Goal: Information Seeking & Learning: Learn about a topic

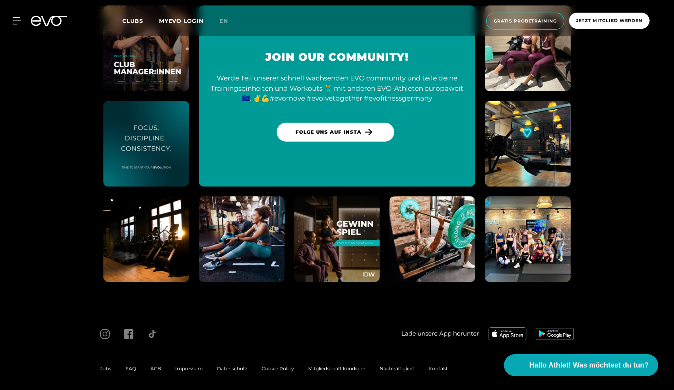
scroll to position [3370, 0]
click at [106, 367] on span "Jobs" at bounding box center [105, 369] width 11 height 6
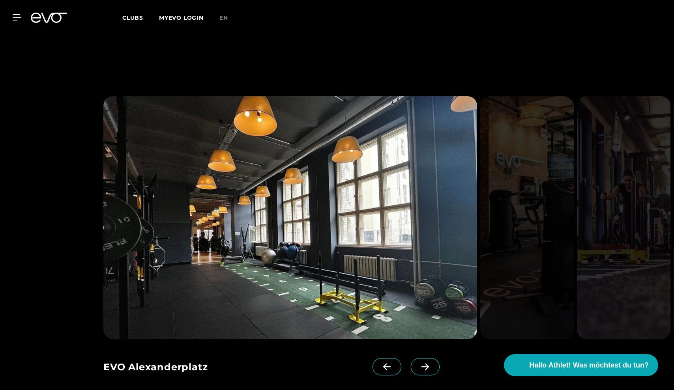
scroll to position [723, 0]
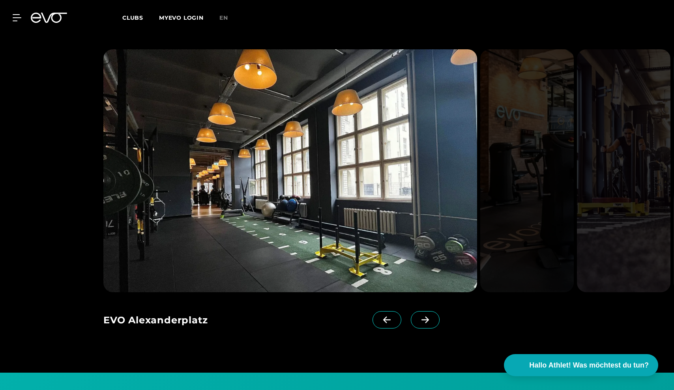
click at [429, 327] on span at bounding box center [425, 319] width 29 height 17
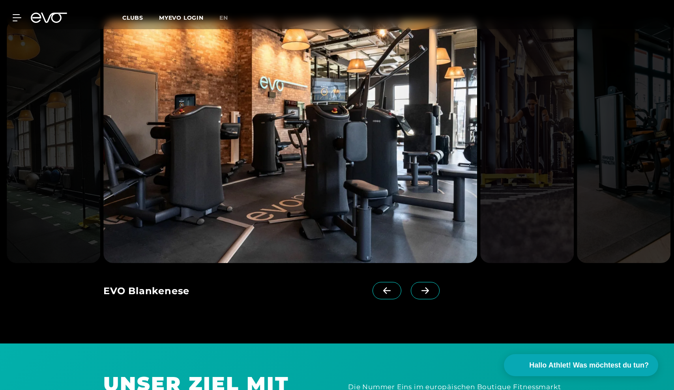
scroll to position [753, 0]
click at [423, 289] on icon at bounding box center [425, 290] width 14 height 7
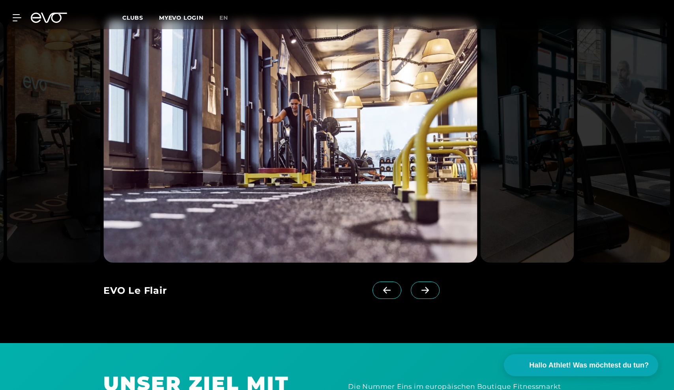
click at [423, 289] on icon at bounding box center [425, 290] width 14 height 7
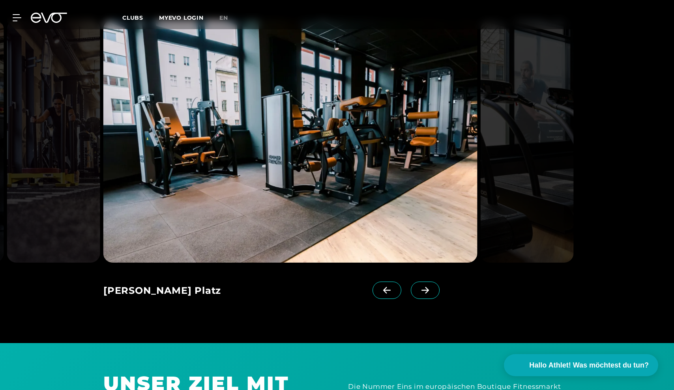
click at [423, 289] on icon at bounding box center [425, 290] width 14 height 7
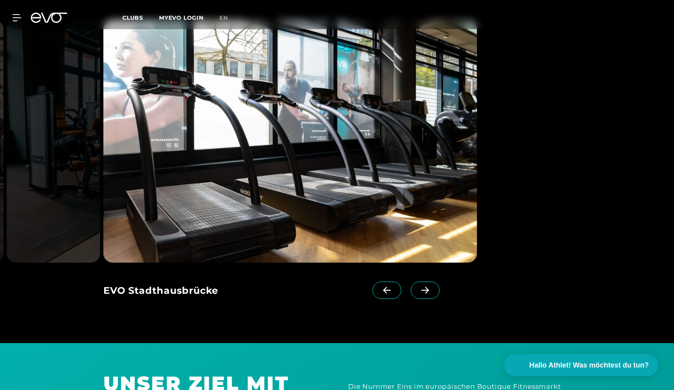
click at [423, 289] on icon at bounding box center [425, 290] width 14 height 7
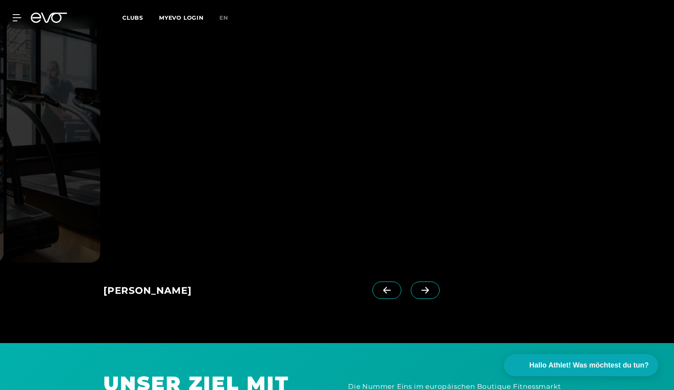
click at [419, 291] on icon at bounding box center [425, 290] width 14 height 7
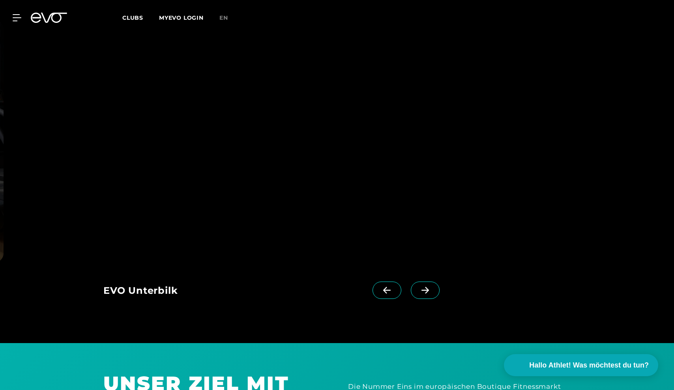
click at [419, 291] on icon at bounding box center [425, 290] width 14 height 7
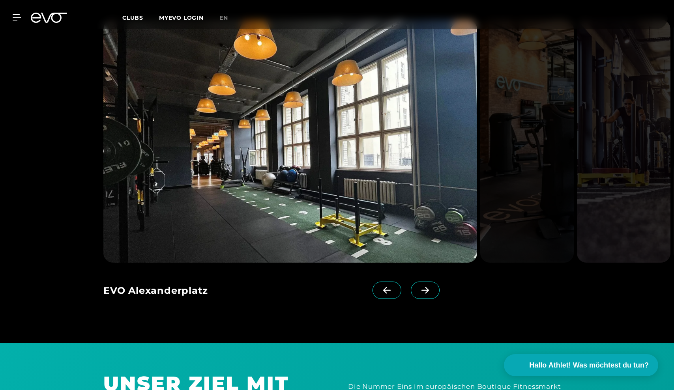
click at [400, 291] on span at bounding box center [387, 290] width 29 height 17
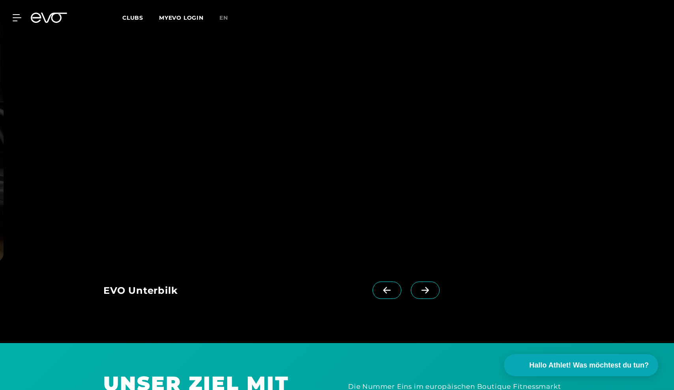
click at [400, 291] on span at bounding box center [387, 290] width 29 height 17
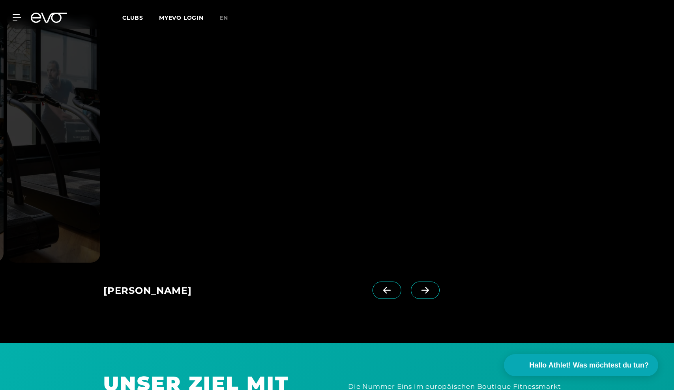
click at [398, 291] on span at bounding box center [387, 290] width 29 height 17
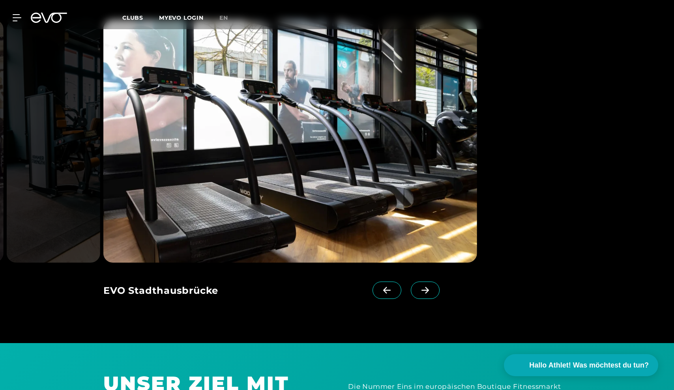
click at [431, 294] on span at bounding box center [425, 290] width 29 height 17
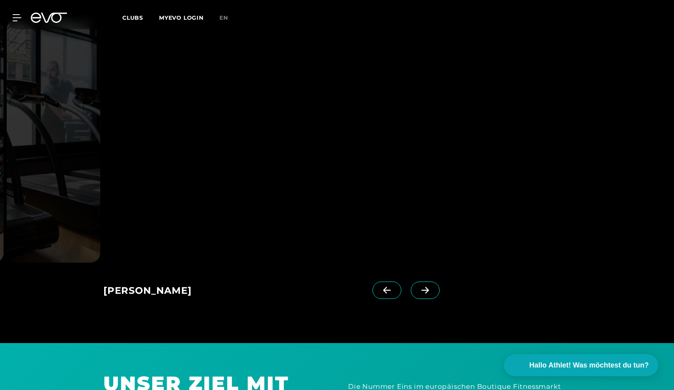
click at [331, 203] on img at bounding box center [290, 141] width 374 height 243
click at [142, 290] on div "EVO Unterbilk" at bounding box center [237, 292] width 269 height 20
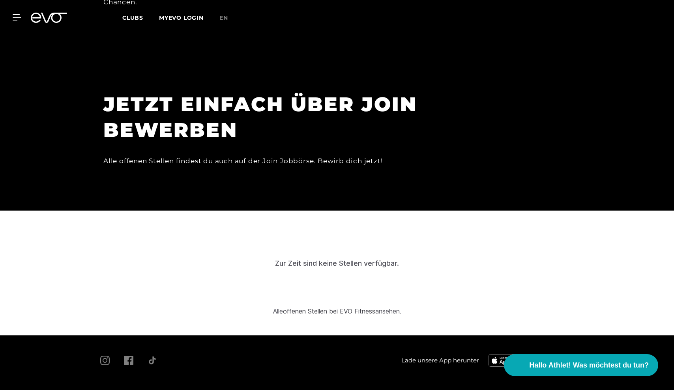
scroll to position [2539, 0]
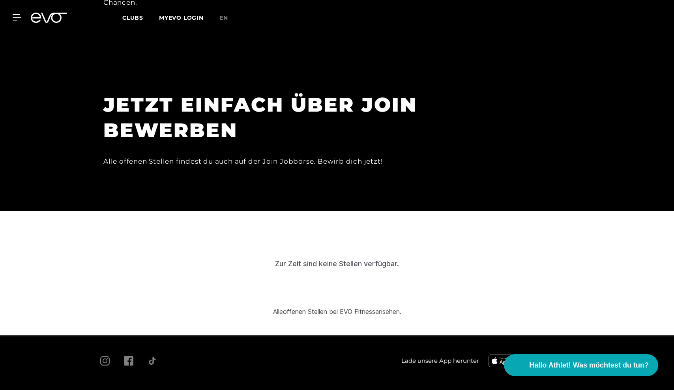
click at [286, 308] on link "offenen Stellen bei EVO Fitness" at bounding box center [329, 312] width 92 height 8
